Goal: Information Seeking & Learning: Check status

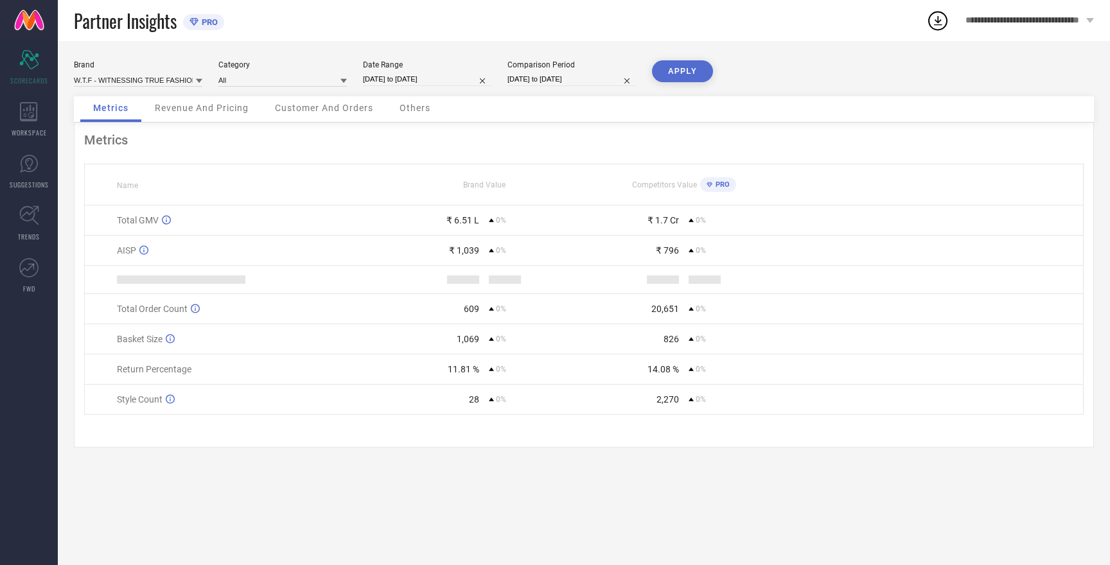
select select "8"
select select "2025"
select select "9"
select select "2025"
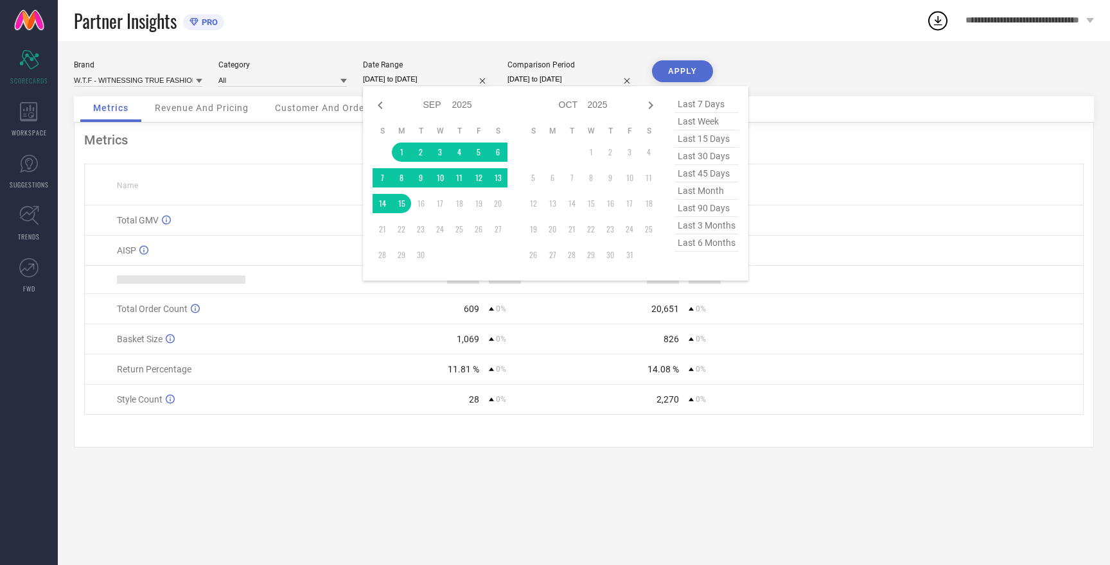
click at [390, 76] on input "[DATE] to [DATE]" at bounding box center [427, 79] width 128 height 13
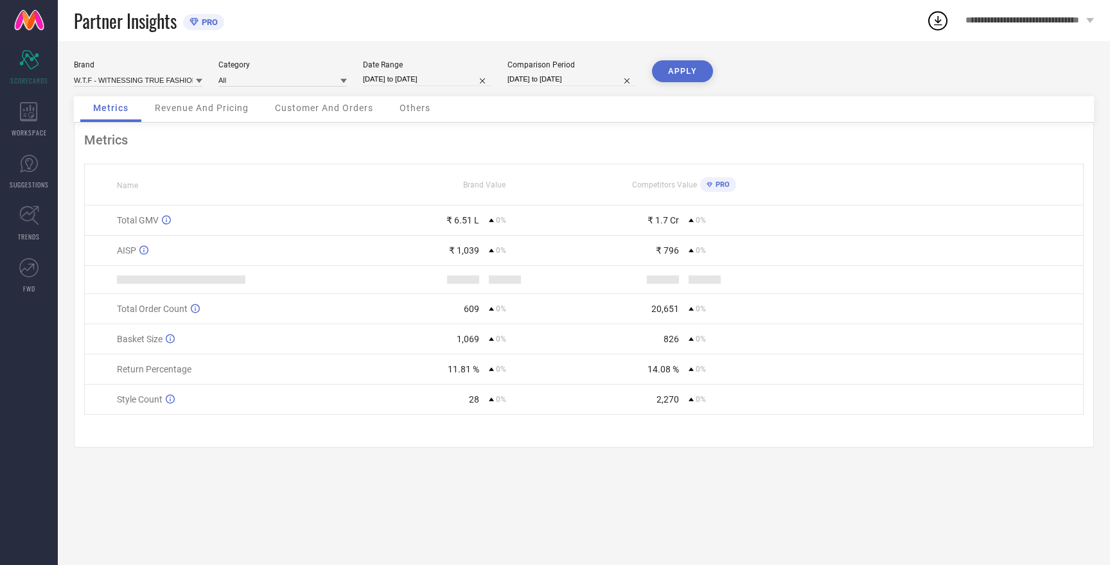
click at [677, 73] on button "APPLY" at bounding box center [682, 71] width 61 height 22
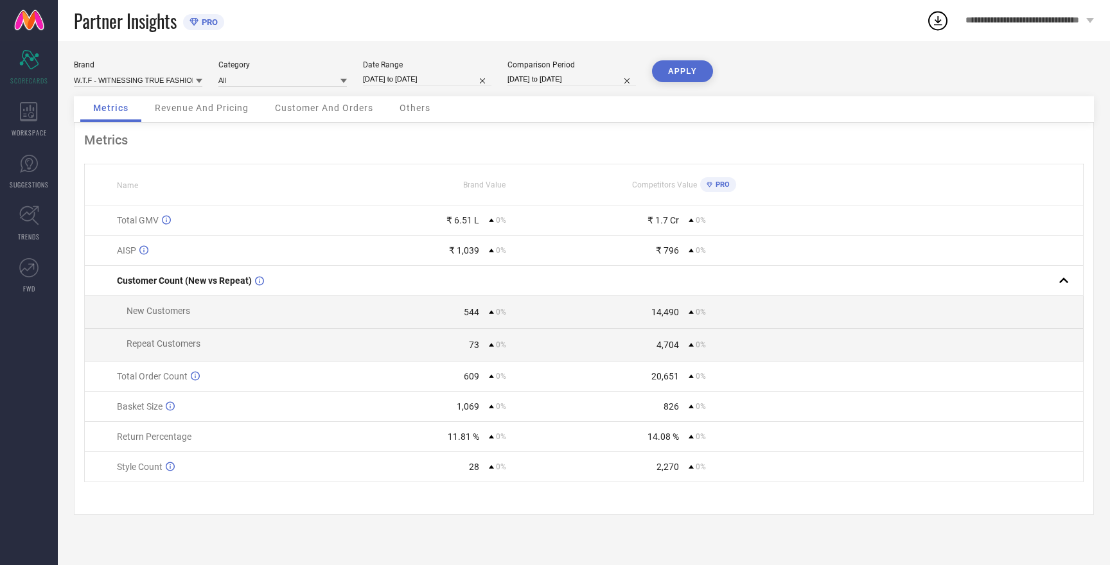
select select "8"
select select "2025"
select select "9"
select select "2025"
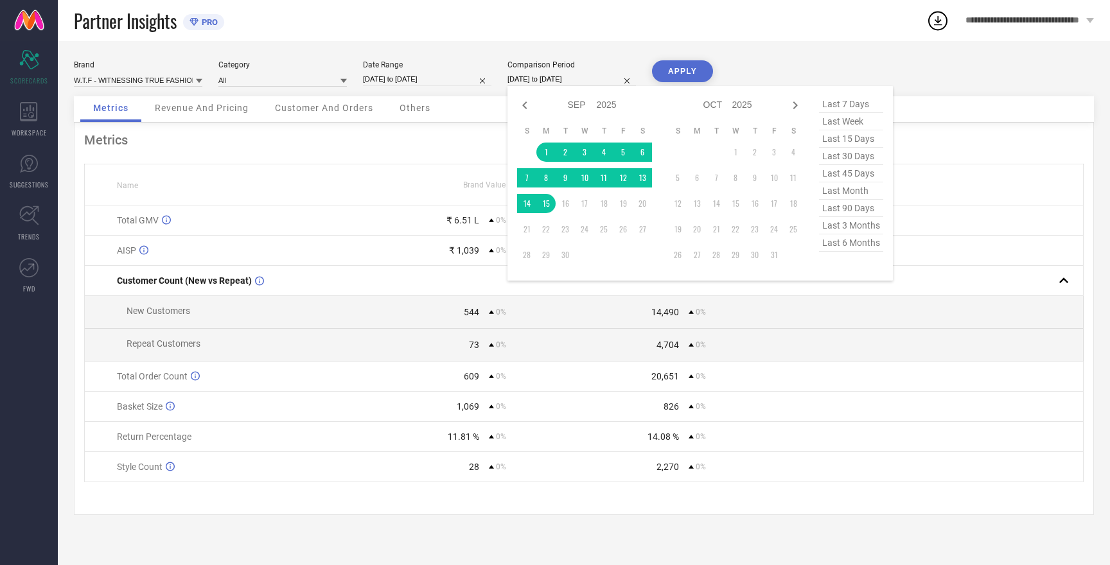
click at [562, 74] on input "[DATE] to [DATE]" at bounding box center [571, 79] width 128 height 13
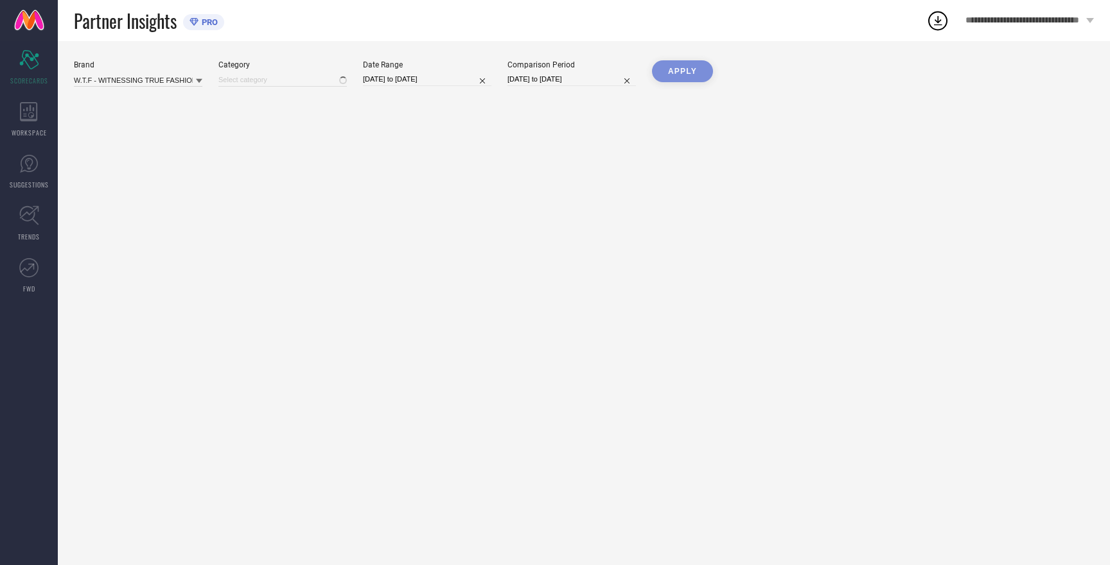
type input "All"
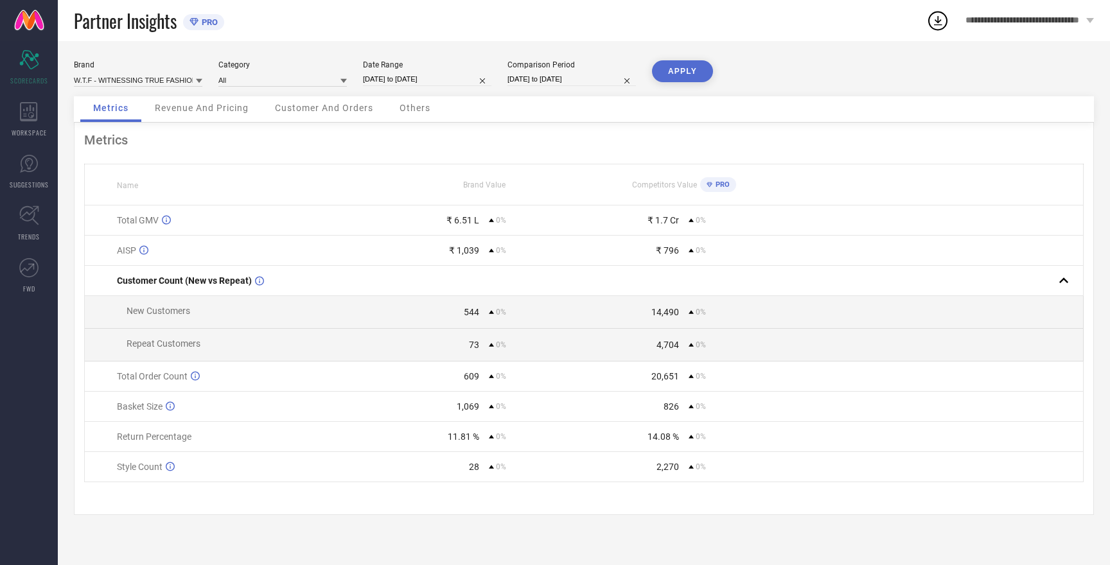
click at [689, 73] on button "APPLY" at bounding box center [682, 71] width 61 height 22
click at [683, 73] on button "APPLY" at bounding box center [682, 71] width 61 height 22
drag, startPoint x: 471, startPoint y: 222, endPoint x: 444, endPoint y: 222, distance: 27.0
click at [444, 222] on div "₹ 6.51 L" at bounding box center [432, 220] width 94 height 10
click at [363, 216] on div "Total GMV" at bounding box center [250, 220] width 266 height 10
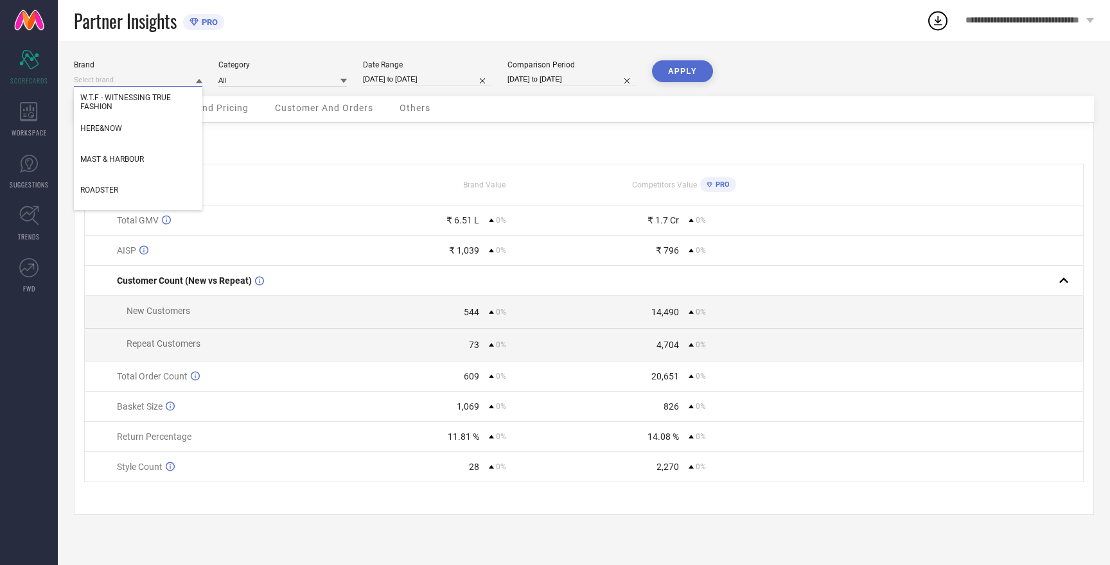
click at [147, 74] on input at bounding box center [138, 79] width 128 height 13
click at [147, 76] on input at bounding box center [138, 79] width 128 height 13
click at [111, 126] on span "HERE&NOW" at bounding box center [101, 128] width 42 height 9
type input "All"
click at [668, 74] on button "APPLY" at bounding box center [682, 71] width 61 height 22
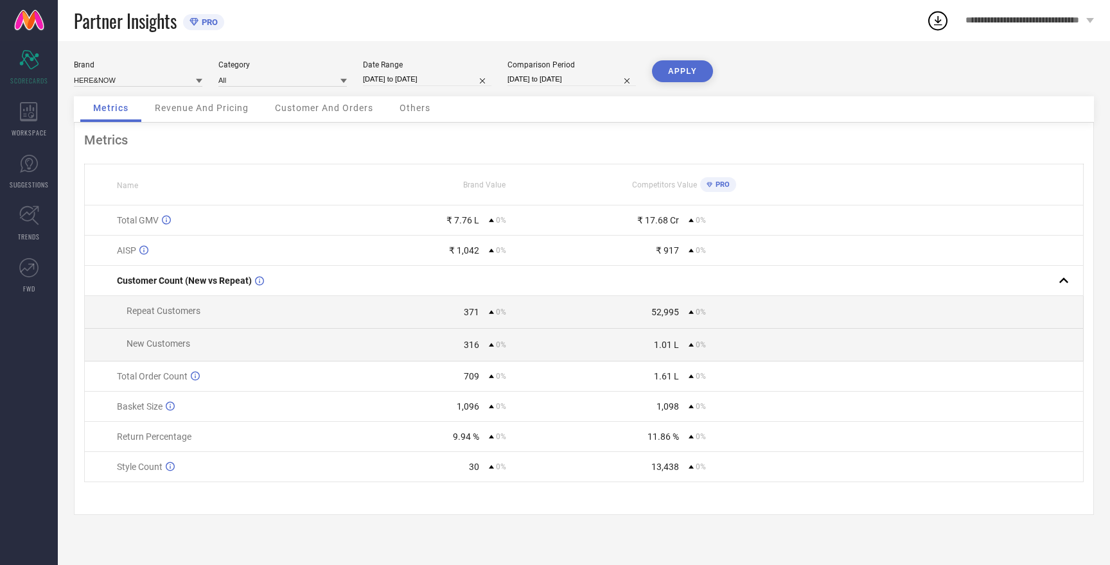
click at [668, 74] on button "APPLY" at bounding box center [682, 71] width 61 height 22
click at [109, 80] on input at bounding box center [138, 79] width 128 height 13
click at [130, 160] on span "W.T.F - WITNESSING TRUE FASHION" at bounding box center [138, 168] width 116 height 18
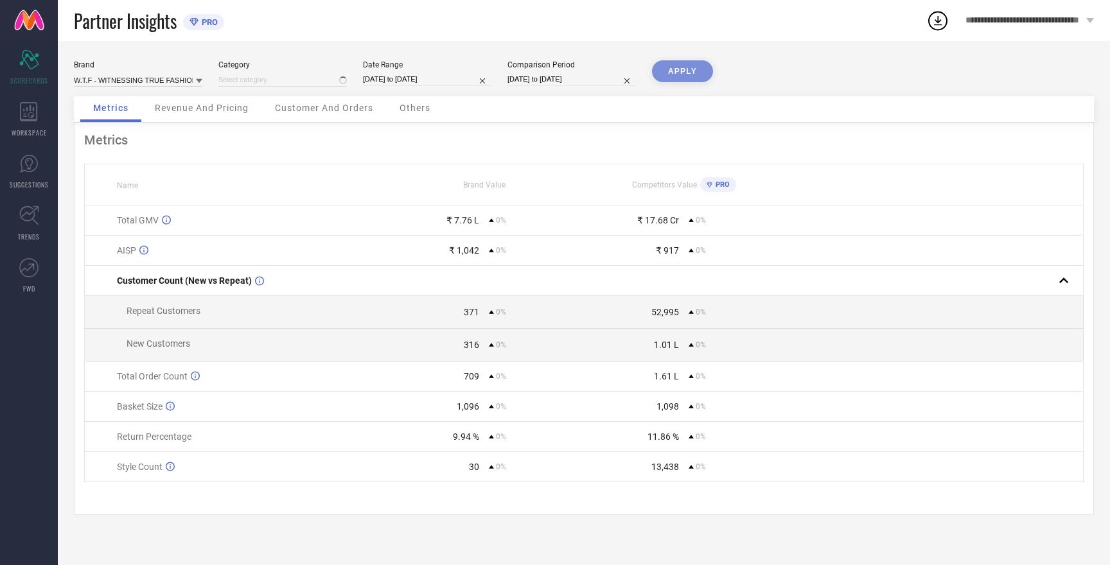
type input "All"
click at [681, 74] on button "APPLY" at bounding box center [682, 71] width 61 height 22
click at [148, 76] on input at bounding box center [138, 79] width 128 height 13
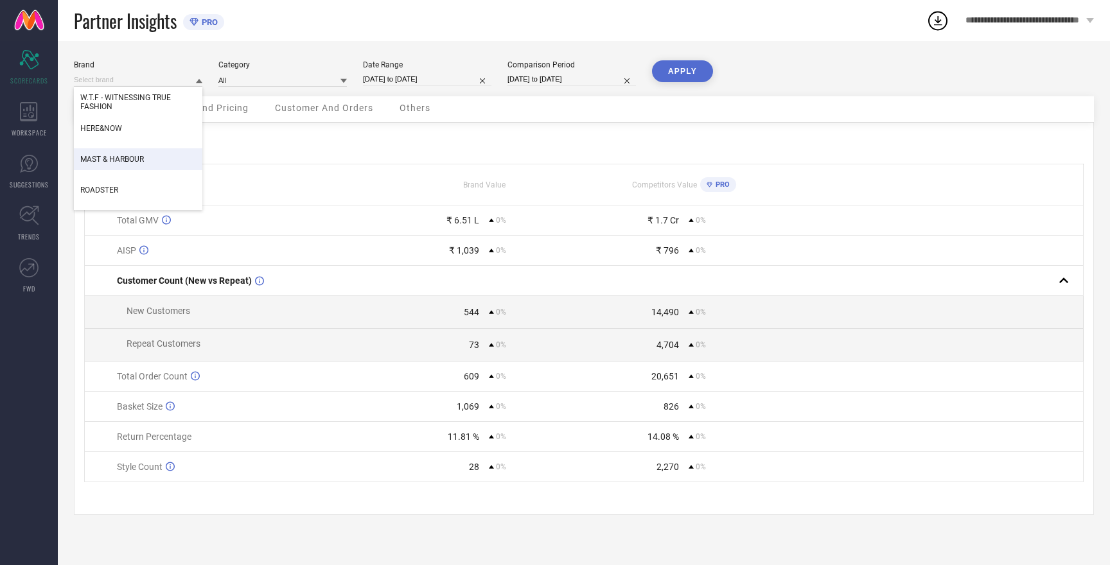
click at [136, 165] on div "MAST & HARBOUR" at bounding box center [138, 159] width 128 height 22
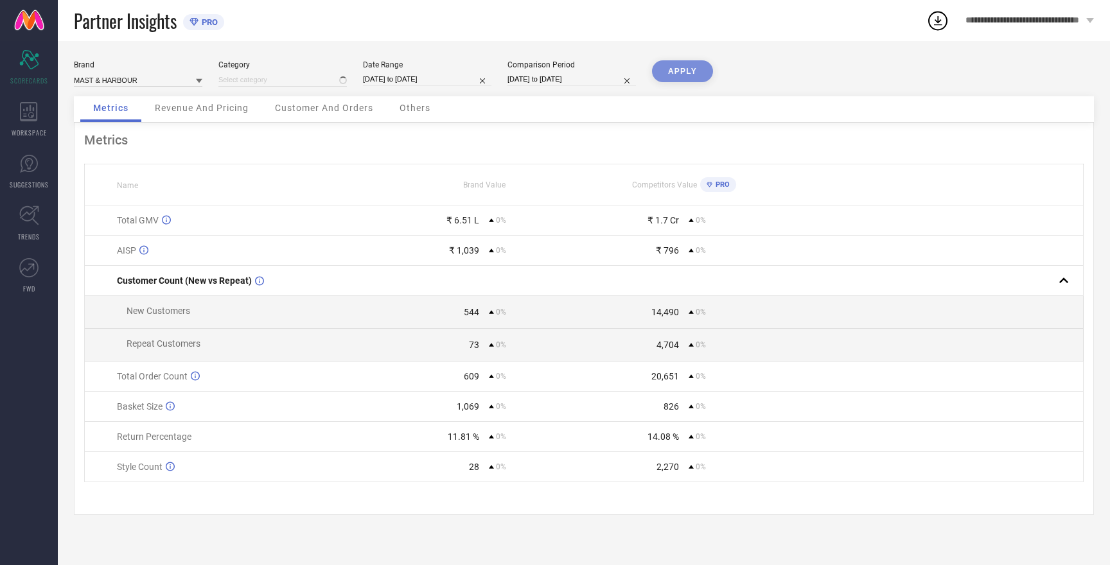
type input "All"
click at [677, 73] on button "APPLY" at bounding box center [682, 71] width 61 height 22
click at [105, 79] on input at bounding box center [138, 79] width 128 height 13
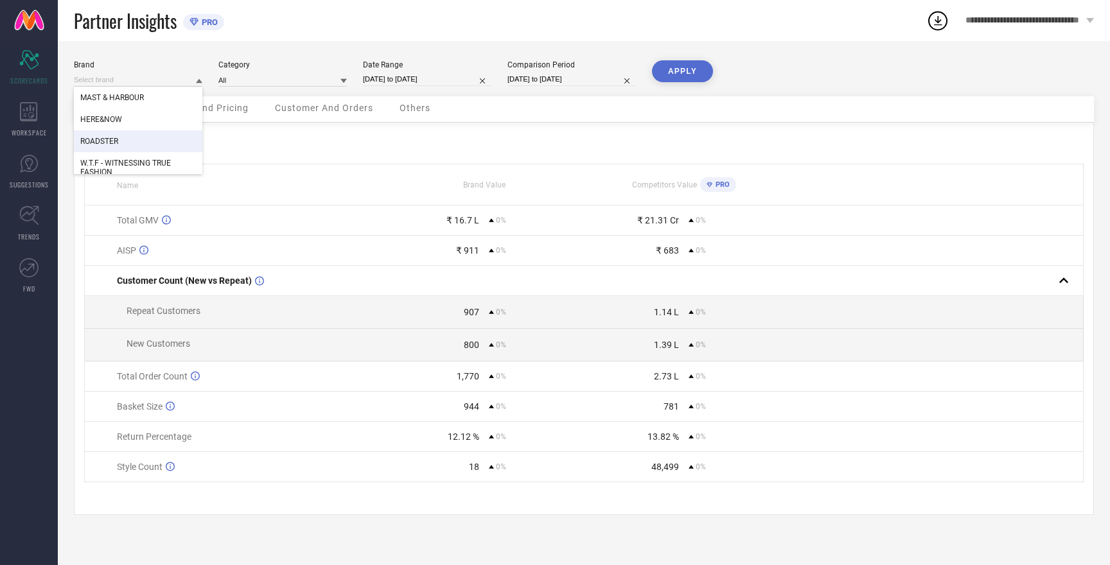
click at [117, 146] on span "ROADSTER" at bounding box center [99, 141] width 38 height 9
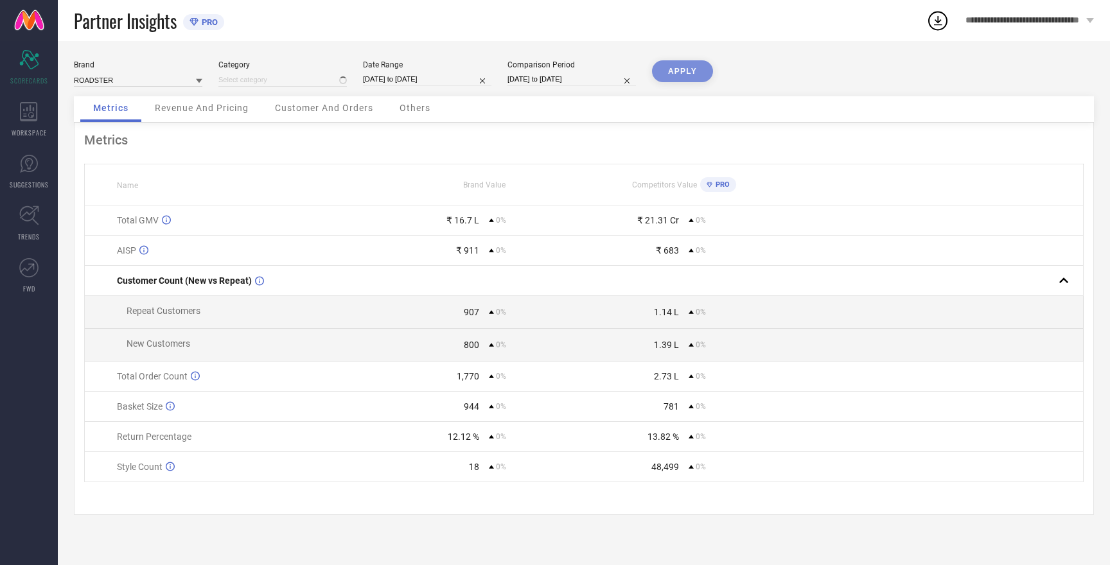
type input "All"
click at [667, 74] on button "APPLY" at bounding box center [682, 71] width 61 height 22
click at [99, 80] on input at bounding box center [138, 79] width 128 height 13
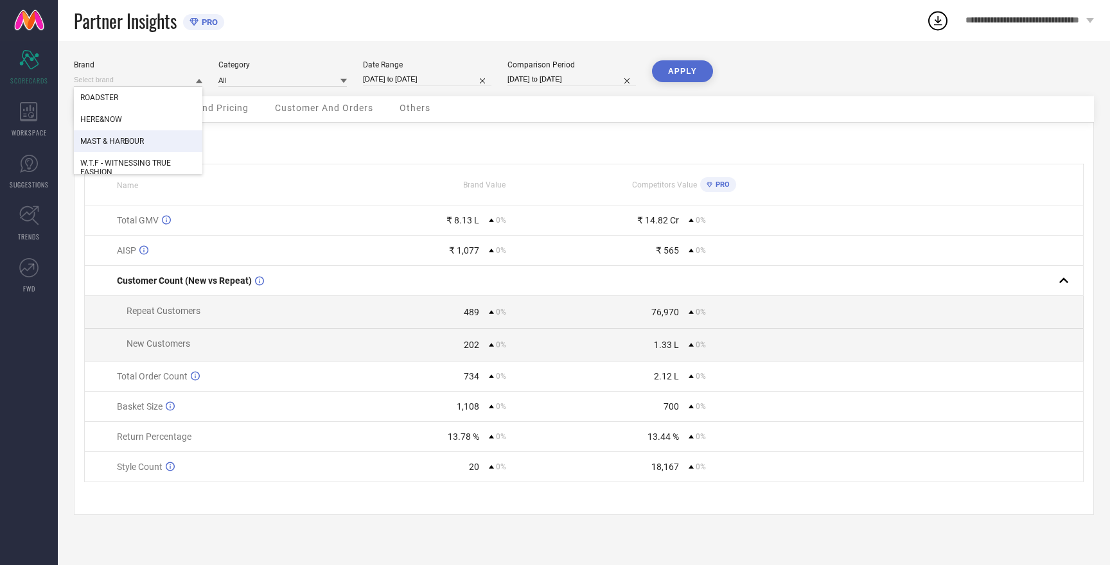
click at [125, 140] on span "MAST & HARBOUR" at bounding box center [112, 141] width 64 height 9
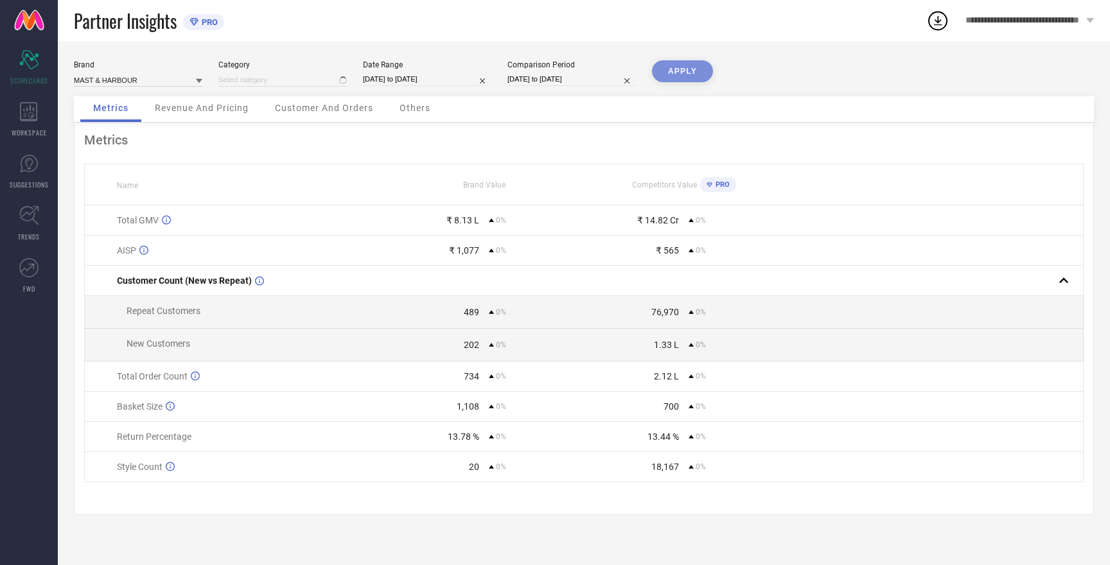
type input "All"
click at [675, 70] on button "APPLY" at bounding box center [682, 71] width 61 height 22
click at [119, 79] on input at bounding box center [138, 79] width 128 height 13
click at [116, 117] on span "HERE&NOW" at bounding box center [101, 119] width 42 height 9
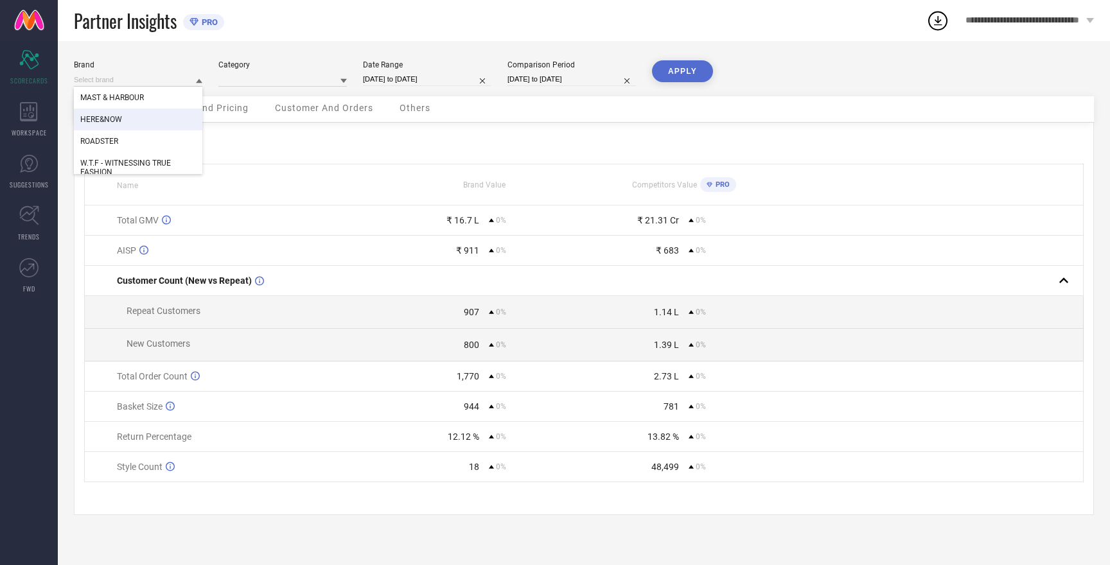
type input "All"
click at [668, 73] on button "APPLY" at bounding box center [682, 71] width 61 height 22
click at [101, 78] on input at bounding box center [138, 79] width 128 height 13
click at [114, 148] on div "ROADSTER" at bounding box center [138, 141] width 128 height 22
type input "All"
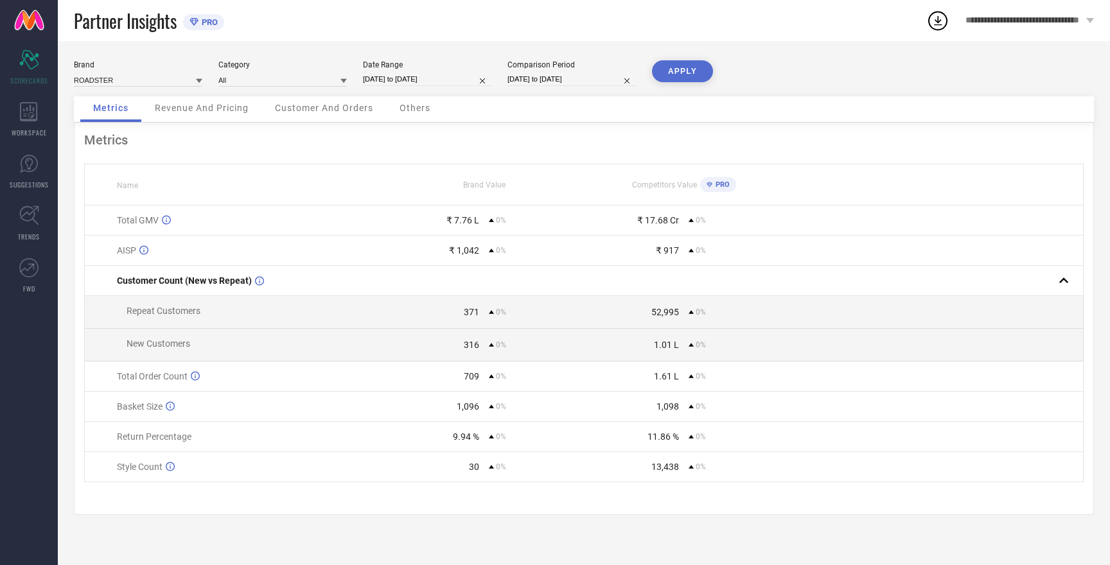
click at [672, 59] on div "Brand ROADSTER Category All Date Range 01-09-2025 to 15-09-2025 Comparison Peri…" at bounding box center [584, 303] width 1052 height 524
click at [679, 71] on button "APPLY" at bounding box center [682, 71] width 61 height 22
click at [100, 80] on input at bounding box center [138, 79] width 128 height 13
click at [125, 162] on span "W.T.F - WITNESSING TRUE FASHION" at bounding box center [138, 168] width 116 height 18
type input "All"
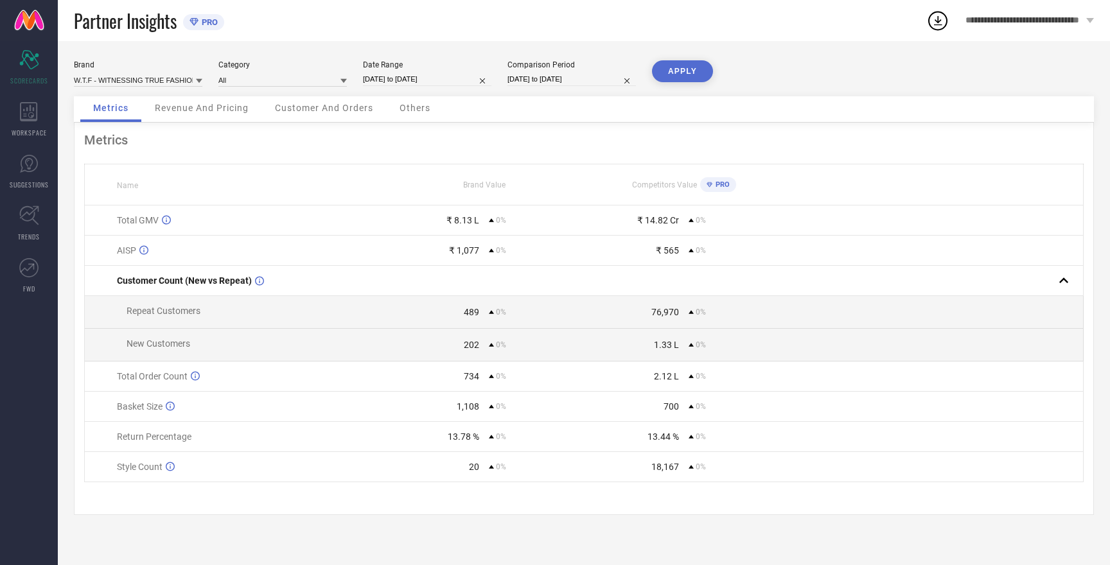
click at [688, 69] on button "APPLY" at bounding box center [682, 71] width 61 height 22
drag, startPoint x: 481, startPoint y: 253, endPoint x: 444, endPoint y: 254, distance: 36.6
click at [445, 254] on div "₹ 1,039 0%" at bounding box center [484, 250] width 198 height 10
click at [381, 240] on td "AISP" at bounding box center [235, 251] width 300 height 30
